Goal: Task Accomplishment & Management: Use online tool/utility

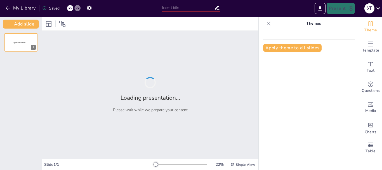
type input "Imported тема 1 фм.pptx"
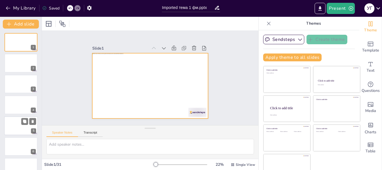
click at [13, 66] on div at bounding box center [20, 63] width 33 height 18
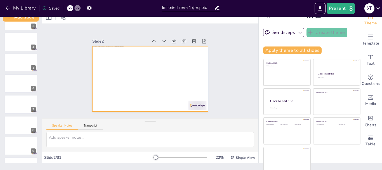
scroll to position [11, 0]
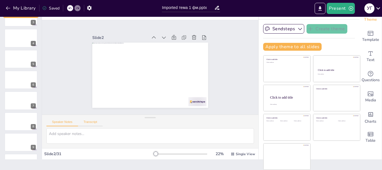
click at [89, 123] on button "Transcript" at bounding box center [90, 123] width 25 height 6
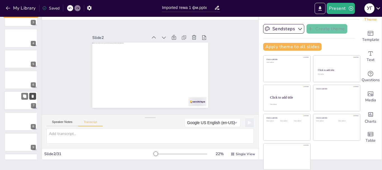
drag, startPoint x: 26, startPoint y: 106, endPoint x: 26, endPoint y: 130, distance: 23.5
click at [26, 107] on div at bounding box center [21, 100] width 34 height 19
click at [26, 133] on div at bounding box center [21, 142] width 34 height 19
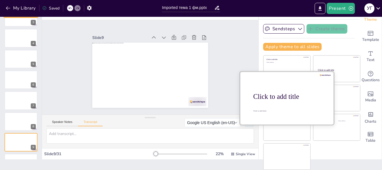
click at [319, 70] on div "Click to add title" at bounding box center [336, 70] width 37 height 3
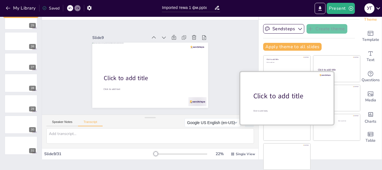
click at [272, 95] on div "Click to add title" at bounding box center [288, 96] width 71 height 10
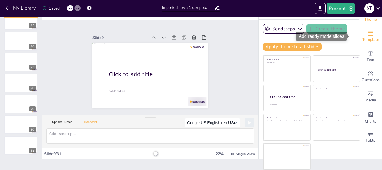
click at [367, 35] on icon "Add ready made slides" at bounding box center [370, 33] width 7 height 7
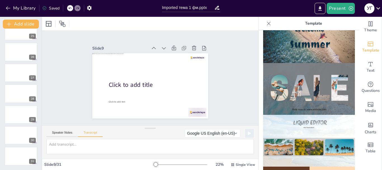
scroll to position [280, 0]
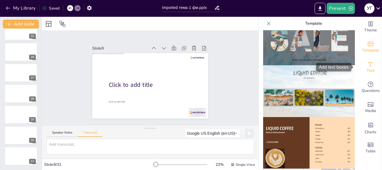
drag, startPoint x: 369, startPoint y: 61, endPoint x: 372, endPoint y: 63, distance: 3.6
click at [370, 62] on div "Text" at bounding box center [370, 67] width 22 height 20
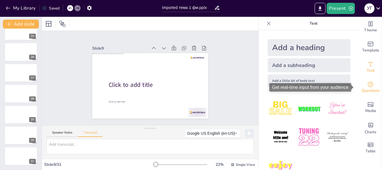
click at [369, 89] on span "Questions" at bounding box center [371, 91] width 18 height 6
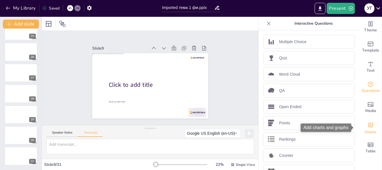
click at [368, 126] on icon "Add charts and graphs" at bounding box center [370, 125] width 5 height 4
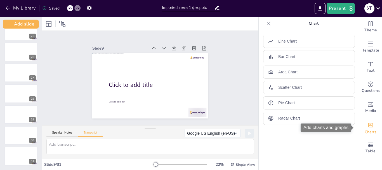
click at [368, 124] on icon "Add charts and graphs" at bounding box center [371, 125] width 6 height 6
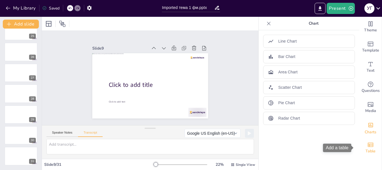
click at [368, 152] on span "Table" at bounding box center [371, 151] width 10 height 6
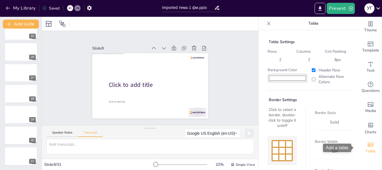
click at [367, 144] on icon "Add a table" at bounding box center [370, 144] width 7 height 7
click at [368, 144] on icon "Add a table" at bounding box center [370, 144] width 7 height 7
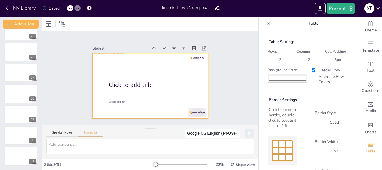
drag, startPoint x: 263, startPoint y: 147, endPoint x: 111, endPoint y: 92, distance: 161.9
click at [103, 93] on div "Document fonts Akatab Recently used Akatab Popular fonts Fonts Add slide 1 2 3 …" at bounding box center [191, 93] width 382 height 153
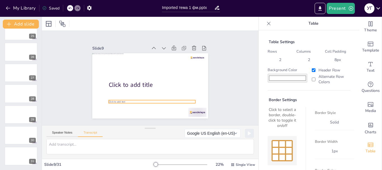
click at [145, 90] on div at bounding box center [146, 71] width 133 height 114
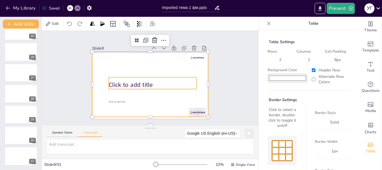
click at [138, 84] on span "Click to add title" at bounding box center [138, 61] width 22 height 44
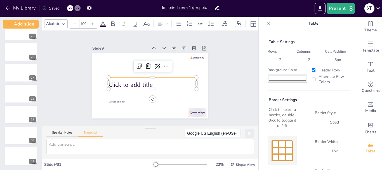
click at [143, 77] on span "Click to add title" at bounding box center [164, 62] width 42 height 29
click at [154, 80] on span "Click to add title" at bounding box center [158, 97] width 8 height 44
click at [137, 80] on span "Click to add title" at bounding box center [131, 71] width 38 height 36
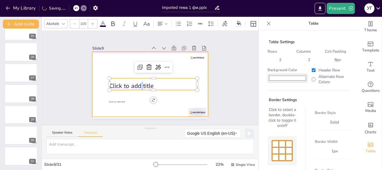
click at [108, 74] on div at bounding box center [145, 81] width 114 height 133
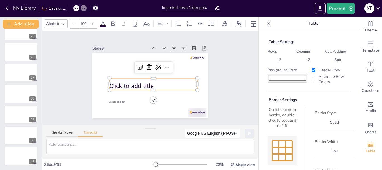
click at [128, 77] on div "Click to add title" at bounding box center [143, 80] width 30 height 88
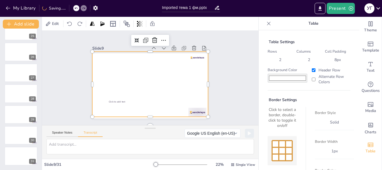
click at [120, 82] on div at bounding box center [145, 74] width 121 height 132
click at [62, 144] on textarea at bounding box center [150, 146] width 208 height 15
type textarea "D"
click at [102, 145] on textarea "Dljcrjyfkm w. ghtptynfws." at bounding box center [150, 146] width 208 height 15
drag, startPoint x: 102, startPoint y: 147, endPoint x: 39, endPoint y: 144, distance: 62.4
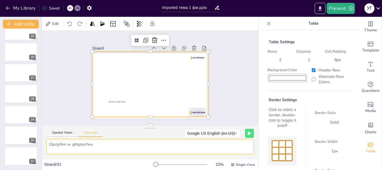
click at [39, 144] on div "Document fonts Akatab Recently used Akatab Popular fonts Fonts Add slide 1 2 3 …" at bounding box center [191, 93] width 382 height 153
type textarea "Вдоскональ цю презентацію"
click at [245, 132] on button at bounding box center [249, 133] width 9 height 9
click at [248, 132] on icon at bounding box center [249, 133] width 3 height 4
drag, startPoint x: 108, startPoint y: 148, endPoint x: 108, endPoint y: 145, distance: 3.4
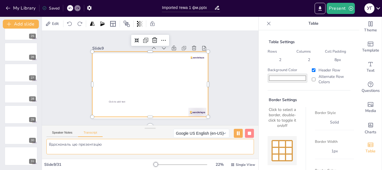
click at [108, 147] on textarea "Вдоскональ цю презентацію" at bounding box center [150, 146] width 208 height 15
click at [248, 134] on icon at bounding box center [249, 132] width 3 height 3
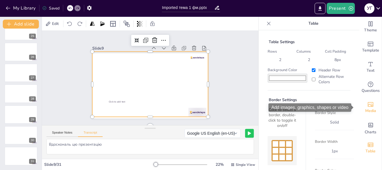
click at [365, 108] on span "Media" at bounding box center [370, 111] width 11 height 6
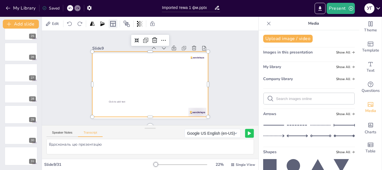
click at [112, 24] on icon at bounding box center [113, 23] width 7 height 7
click at [126, 25] on icon at bounding box center [127, 24] width 6 height 6
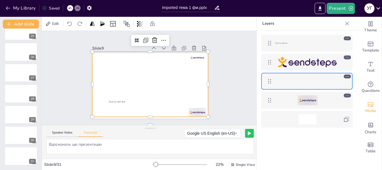
click at [97, 22] on div "Edit" at bounding box center [75, 23] width 62 height 9
click at [90, 25] on icon at bounding box center [93, 24] width 6 height 6
click at [135, 19] on div "Edit" at bounding box center [150, 24] width 216 height 14
click at [101, 26] on icon at bounding box center [102, 23] width 4 height 4
click at [89, 25] on div "Edit" at bounding box center [75, 23] width 62 height 9
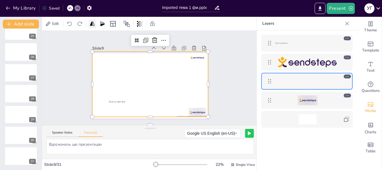
click at [91, 25] on icon at bounding box center [92, 23] width 4 height 4
click at [91, 26] on icon at bounding box center [93, 24] width 6 height 6
click at [92, 27] on div at bounding box center [92, 23] width 8 height 9
click at [93, 28] on div at bounding box center [92, 23] width 8 height 9
click at [248, 134] on icon at bounding box center [249, 133] width 3 height 4
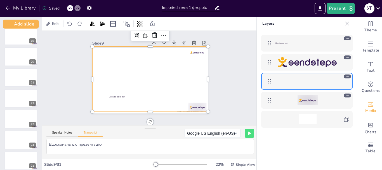
scroll to position [259, 0]
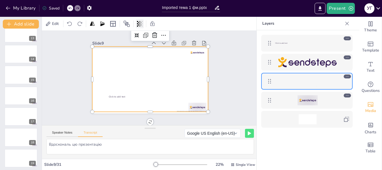
click at [141, 24] on icon at bounding box center [140, 23] width 1 height 3
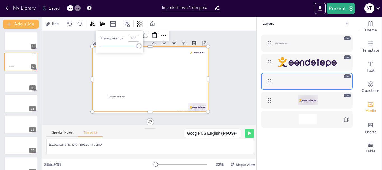
drag, startPoint x: 141, startPoint y: 38, endPoint x: 148, endPoint y: 45, distance: 9.9
click at [145, 40] on body "My Library Saved Imported тема 1 фм.pptx Present У Г Document fonts Akatab Rece…" at bounding box center [191, 85] width 382 height 170
click at [154, 81] on div at bounding box center [149, 79] width 130 height 126
click at [152, 23] on icon at bounding box center [153, 24] width 6 height 6
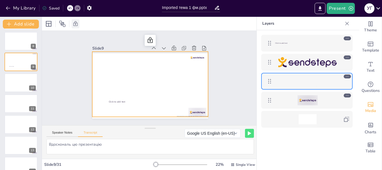
scroll to position [0, 0]
drag, startPoint x: 152, startPoint y: 23, endPoint x: 146, endPoint y: 41, distance: 18.7
click at [152, 24] on div at bounding box center [150, 24] width 216 height 14
click at [164, 41] on icon at bounding box center [168, 45] width 9 height 9
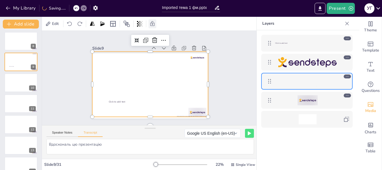
click at [153, 37] on icon at bounding box center [157, 41] width 8 height 8
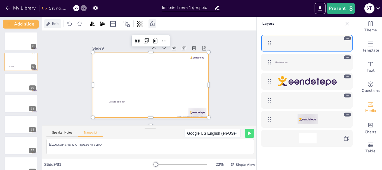
click at [56, 23] on span "Edit" at bounding box center [55, 23] width 9 height 5
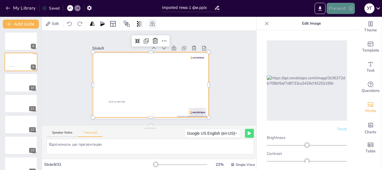
click at [340, 8] on button "Present" at bounding box center [341, 8] width 28 height 11
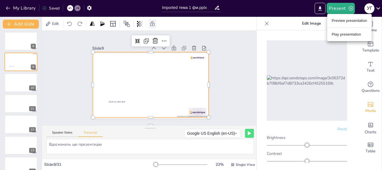
click at [338, 23] on li "Preview presentation" at bounding box center [349, 20] width 44 height 9
